Goal: Task Accomplishment & Management: Manage account settings

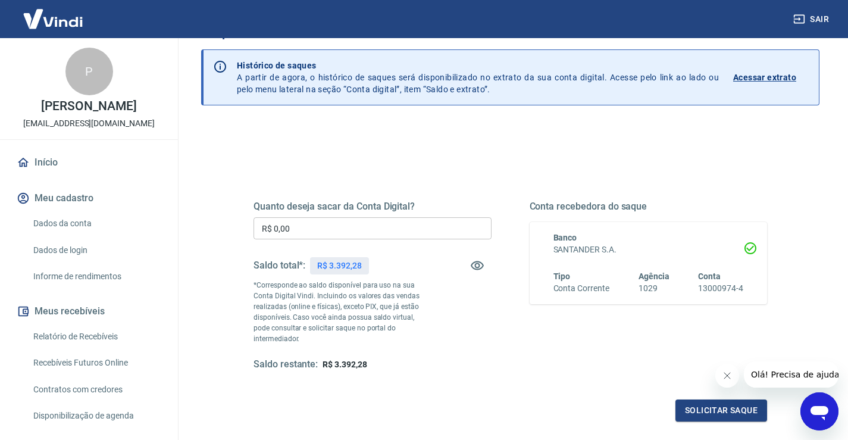
scroll to position [60, 0]
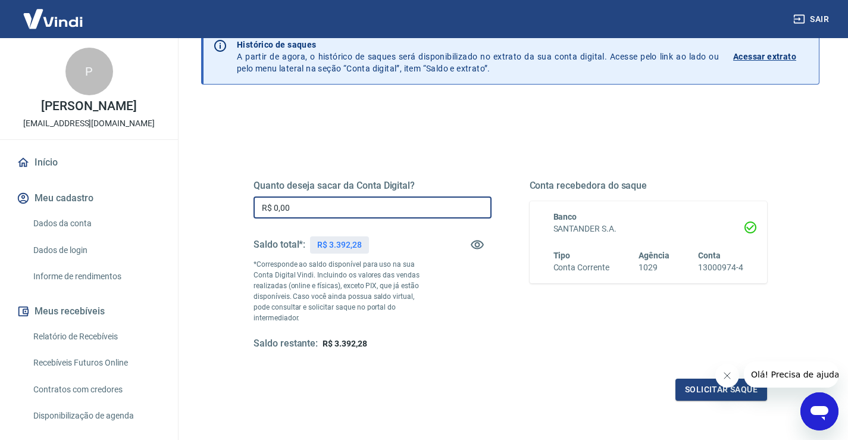
click at [306, 207] on input "R$ 0,00" at bounding box center [373, 207] width 238 height 22
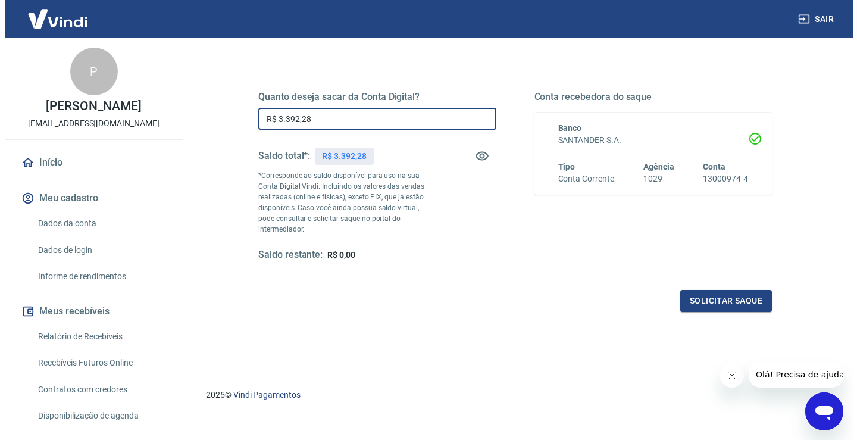
scroll to position [149, 0]
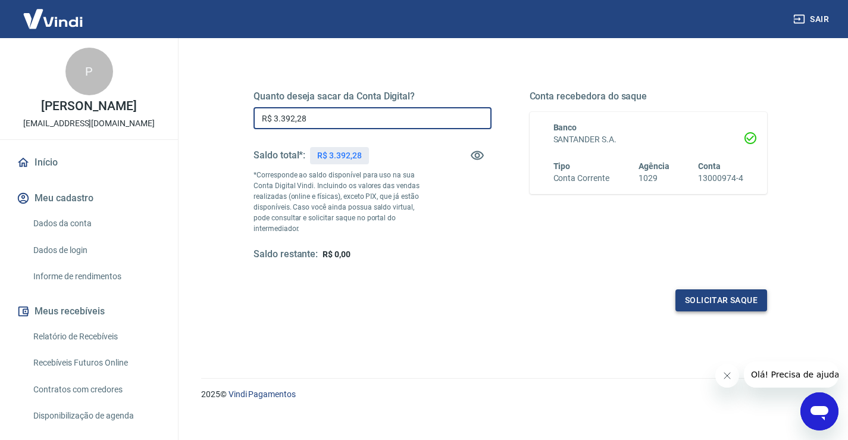
type input "R$ 3.392,28"
click at [724, 289] on button "Solicitar saque" at bounding box center [722, 300] width 92 height 22
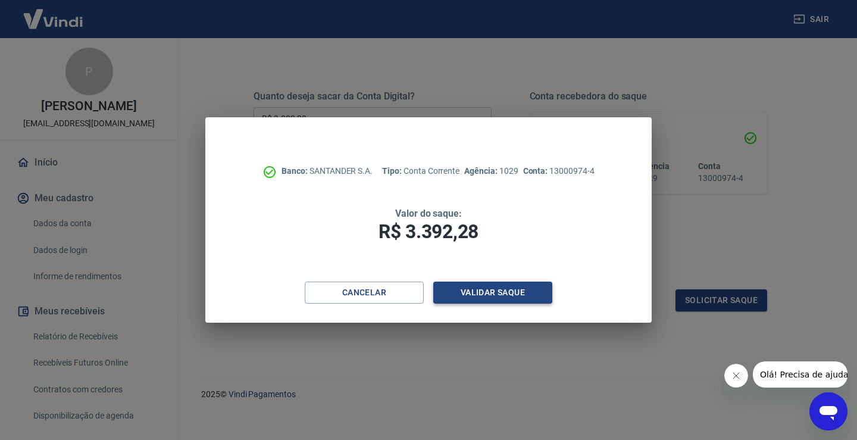
click at [515, 292] on button "Validar saque" at bounding box center [492, 293] width 119 height 22
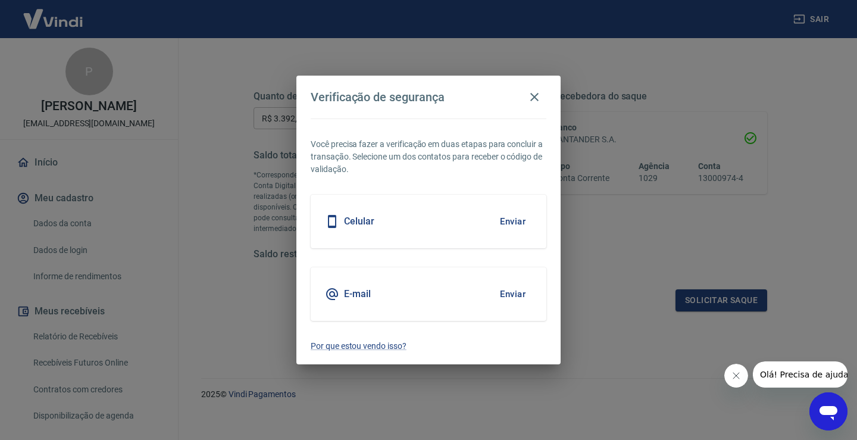
click at [504, 218] on button "Enviar" at bounding box center [512, 221] width 39 height 25
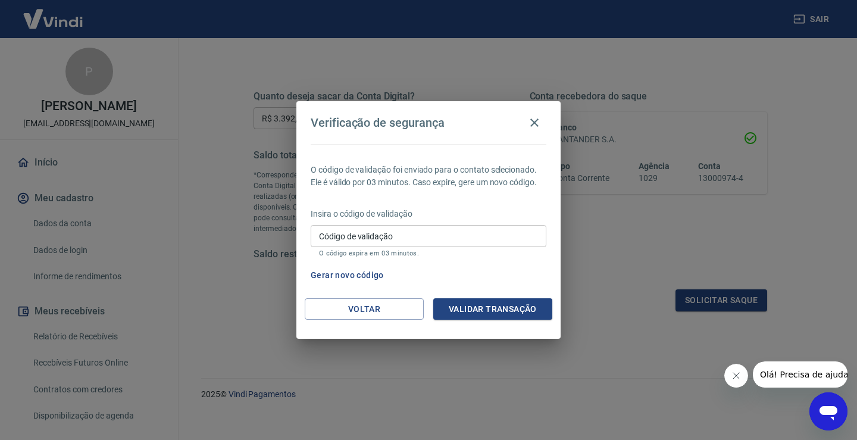
click at [371, 237] on input "Código de validação" at bounding box center [429, 236] width 236 height 22
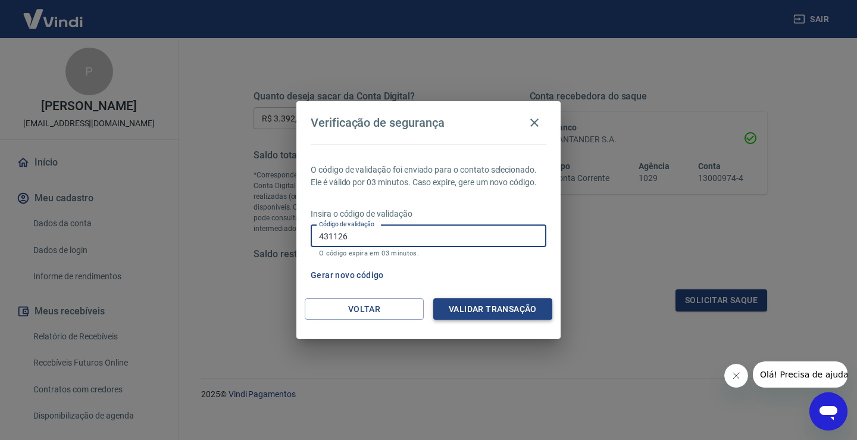
type input "431126"
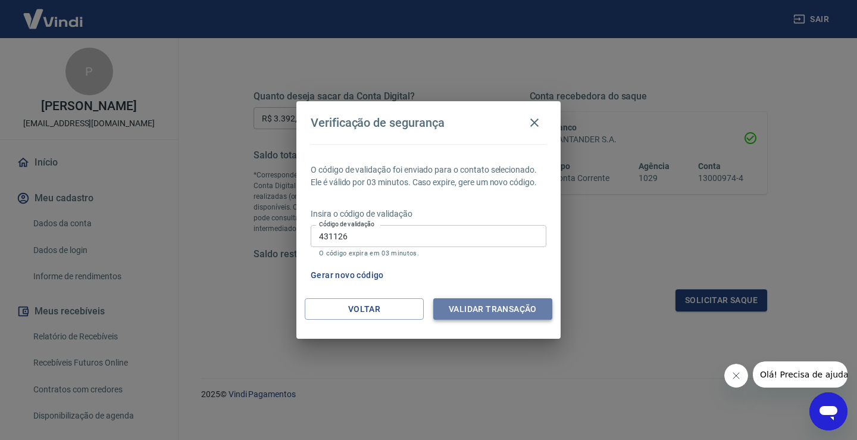
click at [472, 310] on button "Validar transação" at bounding box center [492, 309] width 119 height 22
